Goal: Entertainment & Leisure: Browse casually

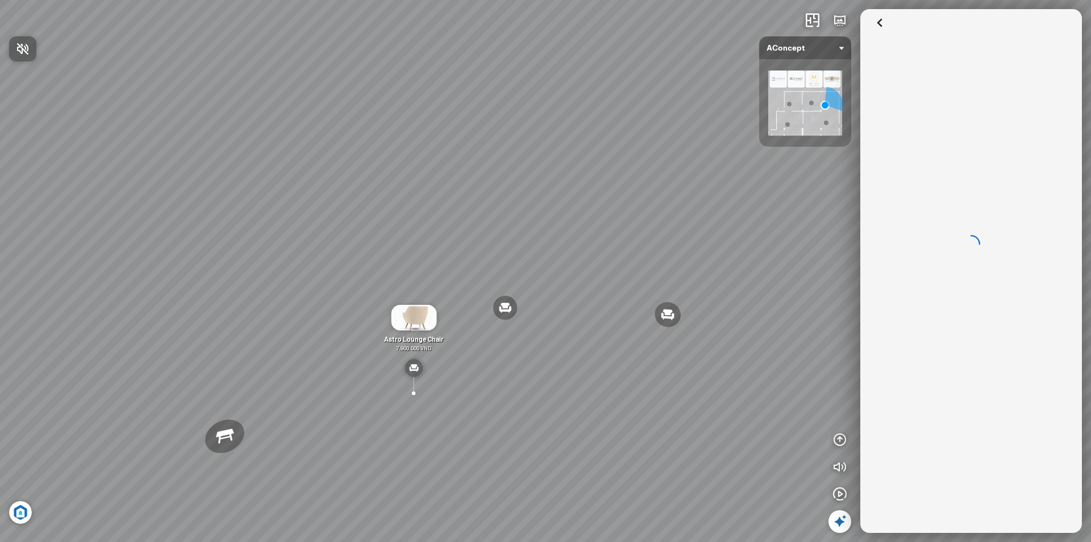
click at [843, 436] on div at bounding box center [545, 271] width 1091 height 542
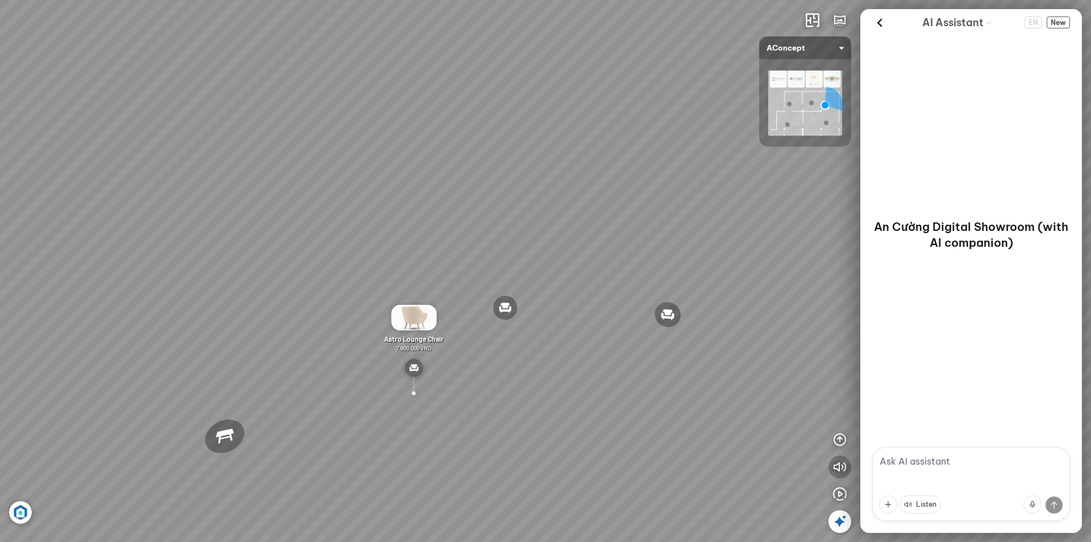
click at [842, 460] on icon "button" at bounding box center [840, 467] width 14 height 14
